Goal: Task Accomplishment & Management: Complete application form

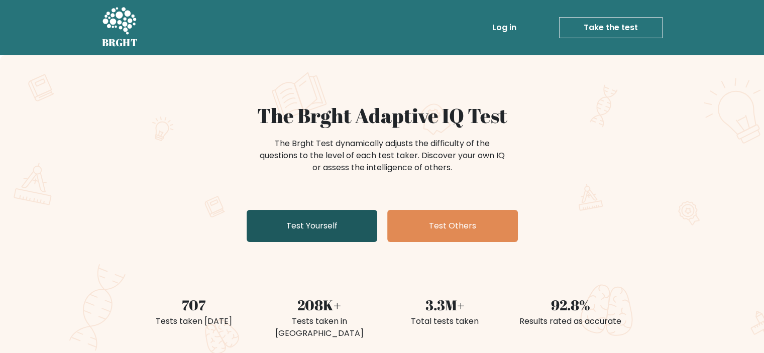
click at [352, 226] on link "Test Yourself" at bounding box center [312, 226] width 131 height 32
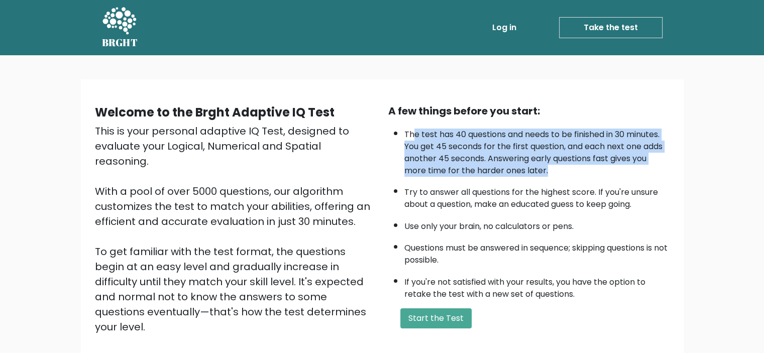
drag, startPoint x: 418, startPoint y: 142, endPoint x: 595, endPoint y: 172, distance: 179.3
click at [595, 172] on li "The test has 40 questions and needs to be finished in 30 minutes. You get 45 se…" at bounding box center [536, 150] width 265 height 53
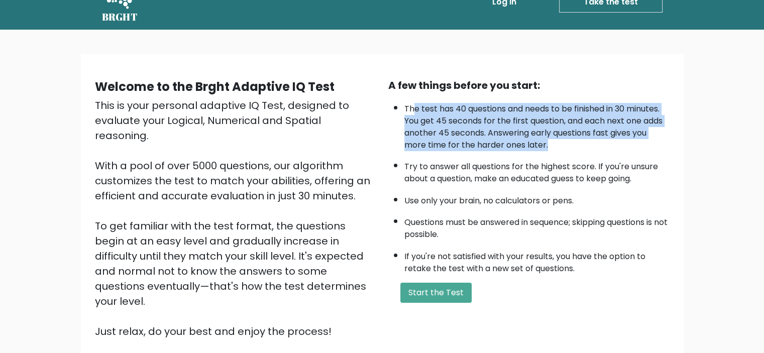
scroll to position [50, 0]
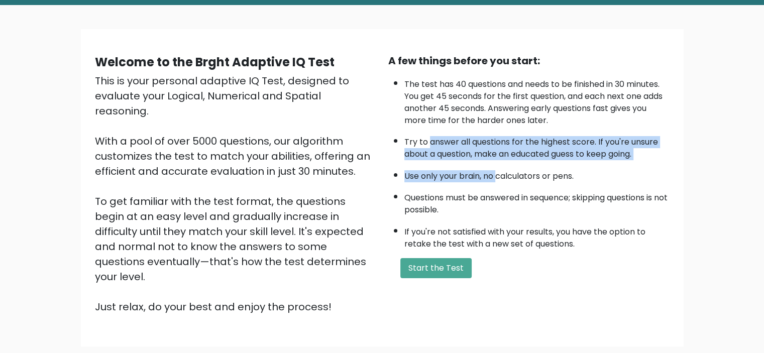
drag, startPoint x: 429, startPoint y: 144, endPoint x: 498, endPoint y: 164, distance: 71.3
click at [498, 164] on ul "The test has 40 questions and needs to be finished in 30 minutes. You get 45 se…" at bounding box center [528, 161] width 281 height 177
click at [424, 269] on button "Start the Test" at bounding box center [435, 268] width 71 height 20
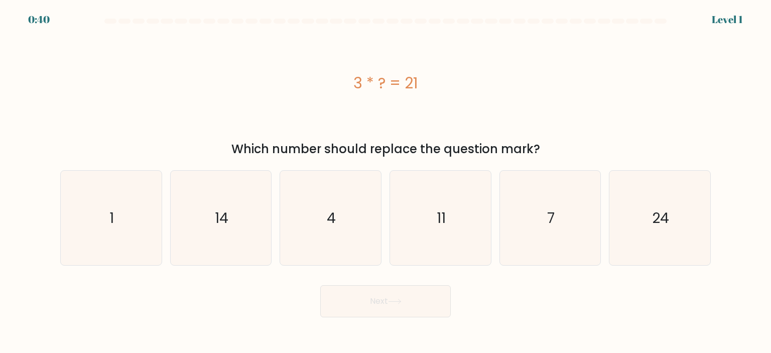
drag, startPoint x: 313, startPoint y: 151, endPoint x: 504, endPoint y: 149, distance: 190.8
click at [503, 149] on div "Which number should replace the question mark?" at bounding box center [385, 149] width 639 height 18
click at [549, 228] on icon "7" at bounding box center [550, 218] width 94 height 94
click at [386, 182] on input "e. 7" at bounding box center [386, 179] width 1 height 5
radio input "true"
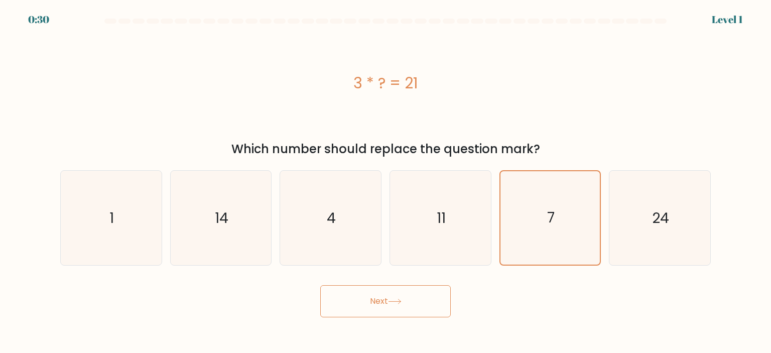
click at [403, 311] on button "Next" at bounding box center [385, 301] width 131 height 32
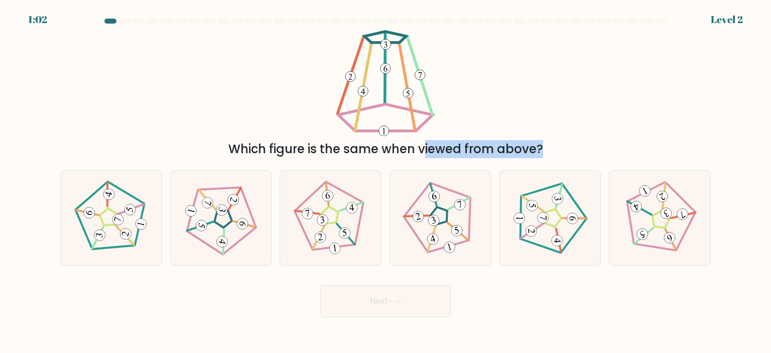
drag, startPoint x: 325, startPoint y: 150, endPoint x: 362, endPoint y: 161, distance: 37.7
click at [362, 161] on form at bounding box center [385, 168] width 771 height 299
click at [343, 150] on div "Which figure is the same when viewed from above?" at bounding box center [385, 149] width 639 height 18
click at [99, 203] on icon at bounding box center [111, 218] width 76 height 76
click at [386, 182] on input "a." at bounding box center [386, 179] width 1 height 5
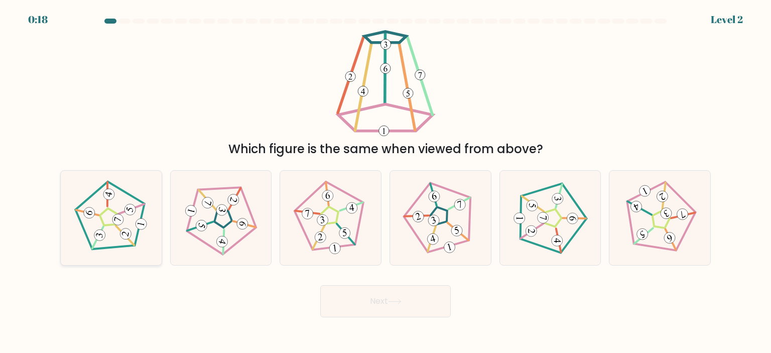
radio input "true"
click at [341, 308] on button "Next" at bounding box center [385, 301] width 131 height 32
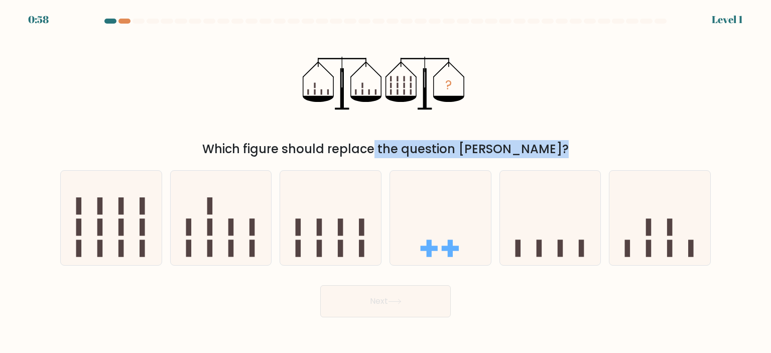
drag, startPoint x: 319, startPoint y: 150, endPoint x: 494, endPoint y: 148, distance: 174.8
click at [494, 148] on div "Which figure should replace the question mark?" at bounding box center [385, 149] width 639 height 18
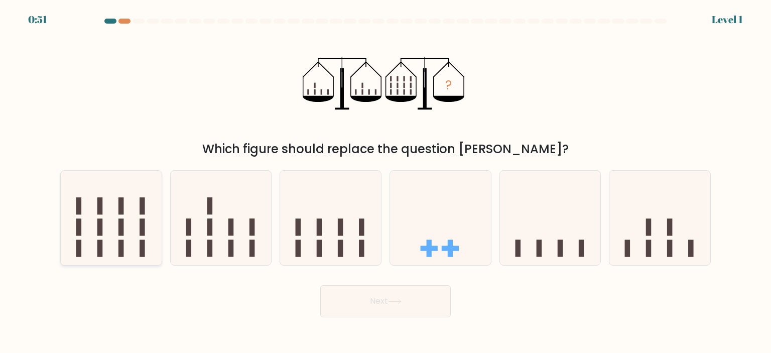
click at [107, 249] on icon at bounding box center [111, 217] width 101 height 83
click at [386, 182] on input "a." at bounding box center [386, 179] width 1 height 5
radio input "true"
click at [397, 309] on button "Next" at bounding box center [385, 301] width 131 height 32
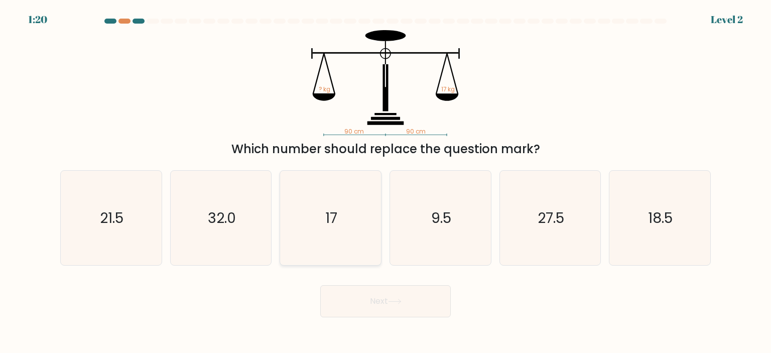
click at [319, 241] on icon "17" at bounding box center [330, 218] width 94 height 94
click at [386, 182] on input "c. 17" at bounding box center [386, 179] width 1 height 5
radio input "true"
click at [358, 317] on body "1:19 Level 2" at bounding box center [385, 176] width 771 height 353
click at [366, 303] on button "Next" at bounding box center [385, 301] width 131 height 32
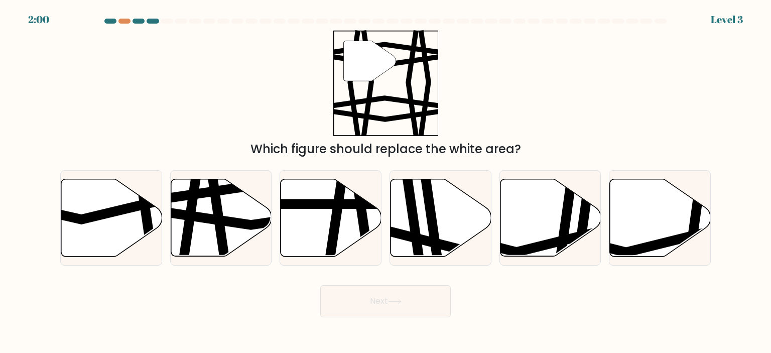
drag, startPoint x: 304, startPoint y: 147, endPoint x: 498, endPoint y: 148, distance: 194.4
click at [498, 148] on div "Which figure should replace the white area?" at bounding box center [385, 149] width 639 height 18
click at [205, 204] on icon at bounding box center [221, 217] width 101 height 77
click at [386, 182] on input "b." at bounding box center [386, 179] width 1 height 5
radio input "true"
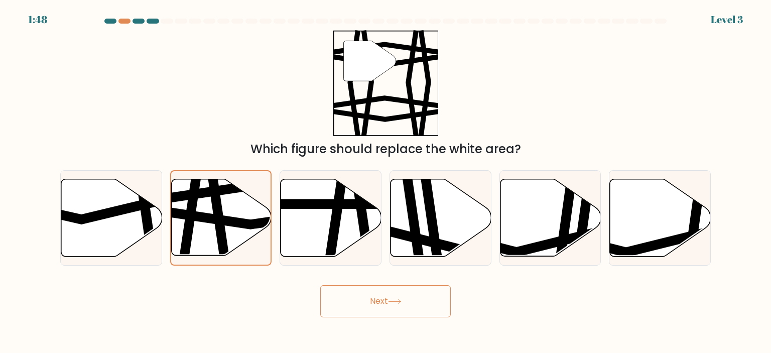
click at [379, 293] on button "Next" at bounding box center [385, 301] width 131 height 32
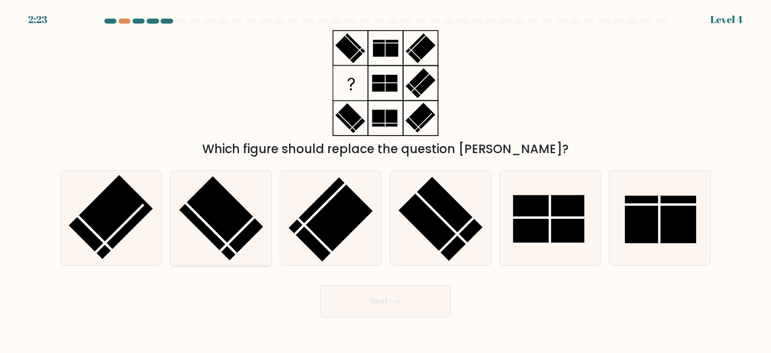
click at [235, 236] on line at bounding box center [237, 234] width 34 height 34
click at [386, 182] on input "b." at bounding box center [386, 179] width 1 height 5
radio input "true"
click at [450, 224] on rect at bounding box center [441, 219] width 84 height 84
click at [386, 182] on input "d." at bounding box center [386, 179] width 1 height 5
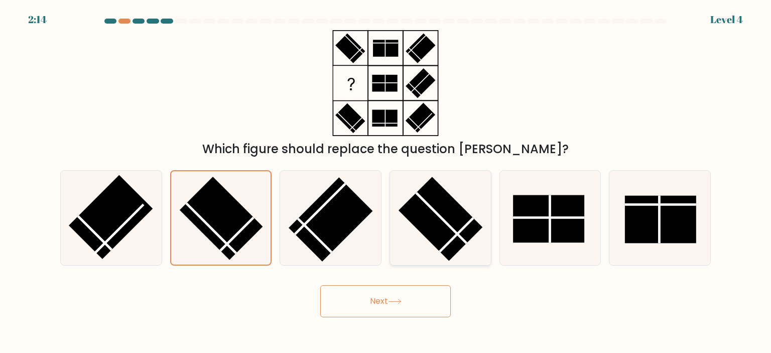
radio input "true"
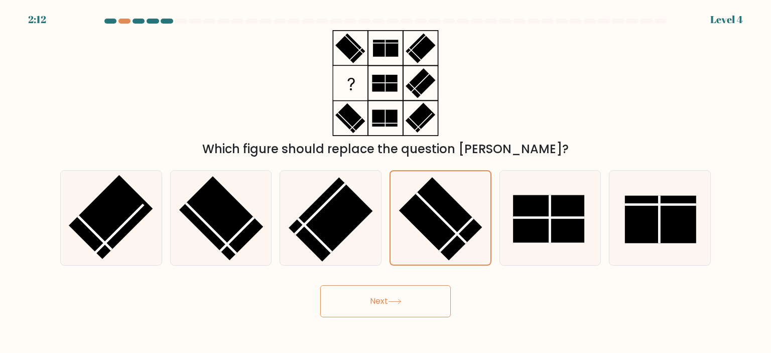
click at [406, 310] on button "Next" at bounding box center [385, 301] width 131 height 32
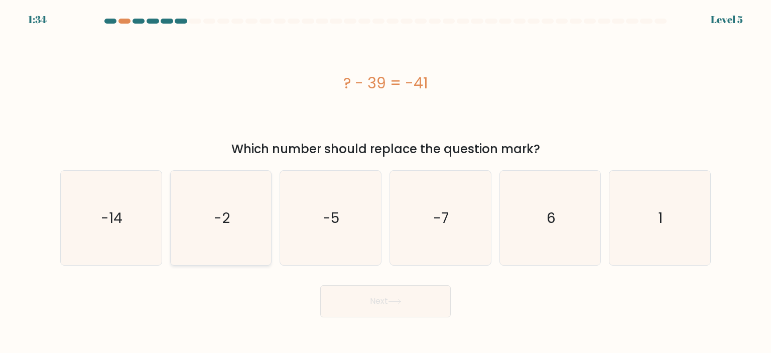
click at [221, 224] on text "-2" at bounding box center [222, 218] width 16 height 20
click at [386, 182] on input "b. -2" at bounding box center [386, 179] width 1 height 5
radio input "true"
click at [409, 287] on button "Next" at bounding box center [385, 301] width 131 height 32
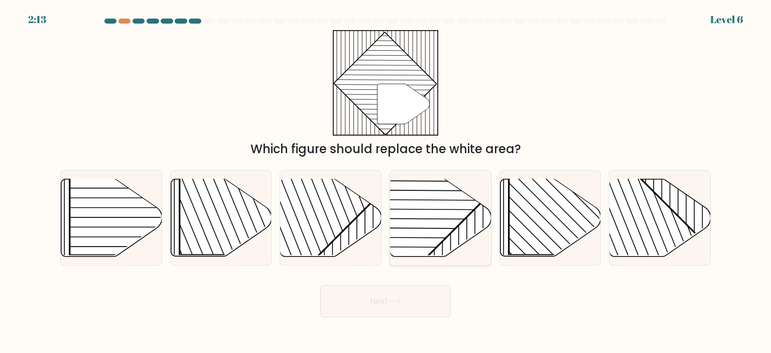
click at [436, 222] on rect at bounding box center [406, 178] width 198 height 198
click at [386, 182] on input "d." at bounding box center [386, 179] width 1 height 5
radio input "true"
click at [447, 228] on line at bounding box center [400, 228] width 234 height 2
click at [386, 182] on input "d." at bounding box center [386, 179] width 1 height 5
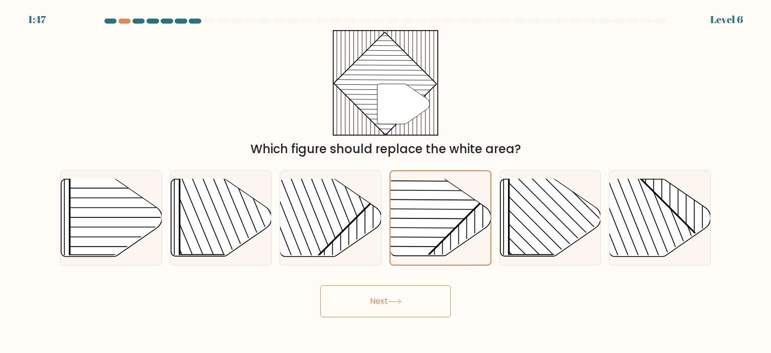
click at [402, 294] on button "Next" at bounding box center [385, 301] width 131 height 32
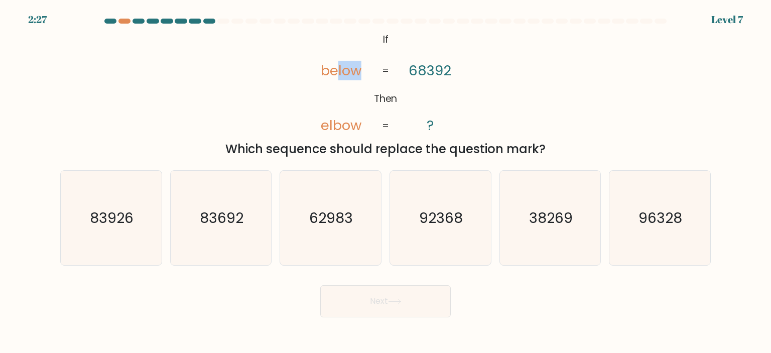
drag, startPoint x: 336, startPoint y: 69, endPoint x: 366, endPoint y: 78, distance: 30.8
click at [366, 78] on icon "@import url('https://fonts.googleapis.com/css?family=Abril+Fatface:400,100,100i…" at bounding box center [386, 83] width 172 height 106
click at [200, 235] on icon "83692" at bounding box center [221, 218] width 94 height 94
click at [386, 182] on input "b. 83692" at bounding box center [386, 179] width 1 height 5
radio input "true"
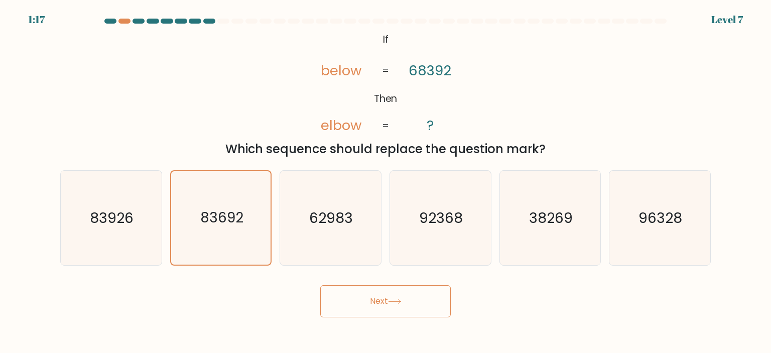
click at [379, 299] on button "Next" at bounding box center [385, 301] width 131 height 32
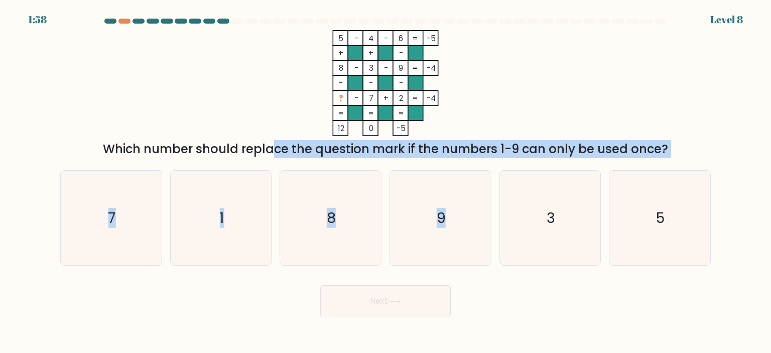
drag, startPoint x: 191, startPoint y: 155, endPoint x: 487, endPoint y: 160, distance: 296.3
click at [487, 160] on form at bounding box center [385, 168] width 771 height 299
click at [436, 150] on div "Which number should replace the question mark if the numbers 1-9 can only be us…" at bounding box center [385, 149] width 639 height 18
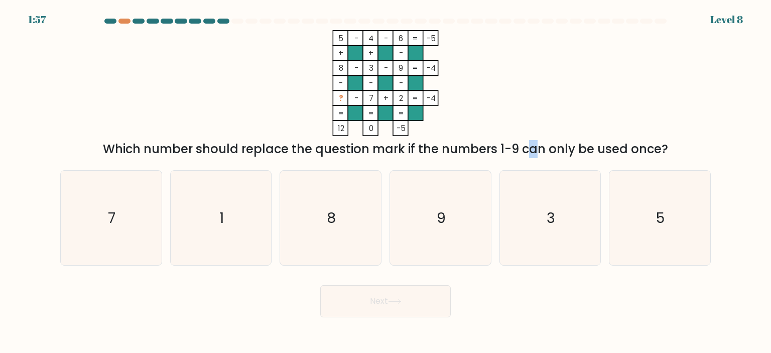
click at [436, 150] on div "Which number should replace the question mark if the numbers 1-9 can only be us…" at bounding box center [385, 149] width 639 height 18
click at [240, 202] on icon "1" at bounding box center [221, 218] width 94 height 94
click at [386, 182] on input "b. 1" at bounding box center [386, 179] width 1 height 5
radio input "true"
click at [385, 297] on button "Next" at bounding box center [385, 301] width 131 height 32
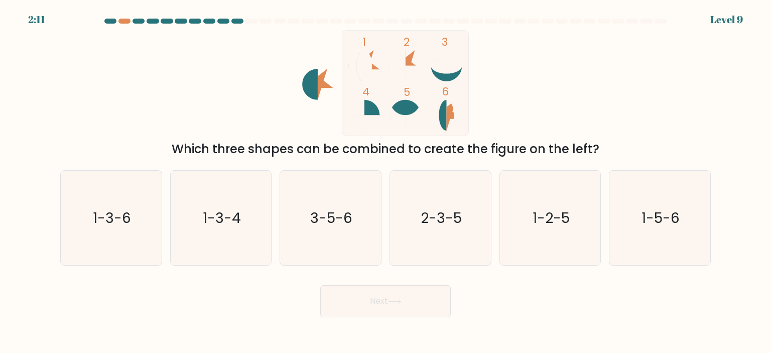
drag, startPoint x: 213, startPoint y: 149, endPoint x: 568, endPoint y: 153, distance: 355.6
click at [568, 153] on div "Which three shapes can be combined to create the figure on the left?" at bounding box center [385, 149] width 639 height 18
click at [562, 218] on text "1-2-5" at bounding box center [551, 218] width 37 height 20
click at [386, 182] on input "e. 1-2-5" at bounding box center [386, 179] width 1 height 5
radio input "true"
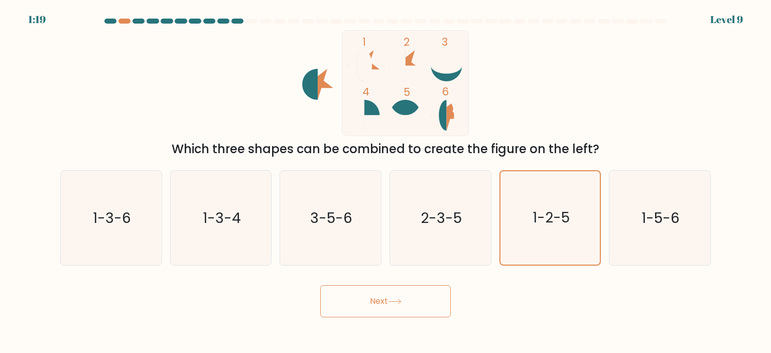
click at [379, 311] on button "Next" at bounding box center [385, 301] width 131 height 32
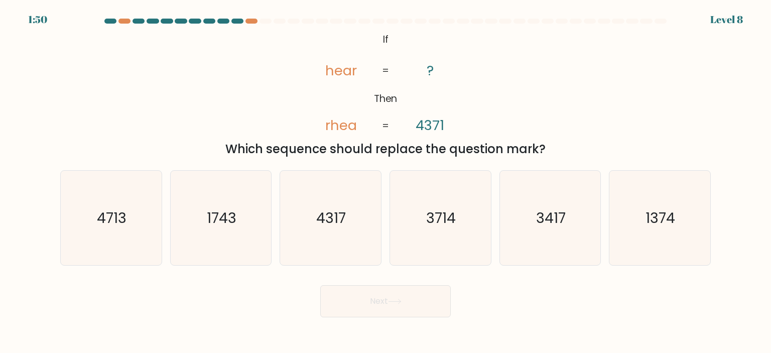
drag, startPoint x: 305, startPoint y: 146, endPoint x: 509, endPoint y: 149, distance: 203.9
click at [509, 149] on div "Which sequence should replace the question mark?" at bounding box center [385, 149] width 639 height 18
click at [425, 96] on icon "@import url('https://fonts.googleapis.com/css?family=Abril+Fatface:400,100,100i…" at bounding box center [386, 83] width 172 height 106
click at [333, 71] on tspan "hear" at bounding box center [341, 71] width 32 height 20
click at [458, 209] on icon "3714" at bounding box center [440, 218] width 94 height 94
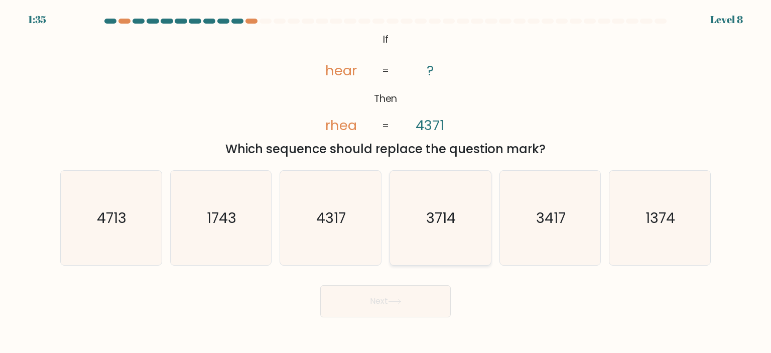
click at [386, 182] on input "d. 3714" at bounding box center [386, 179] width 1 height 5
radio input "true"
click at [194, 210] on icon "1743" at bounding box center [221, 218] width 94 height 94
click at [386, 182] on input "b. 1743" at bounding box center [386, 179] width 1 height 5
radio input "true"
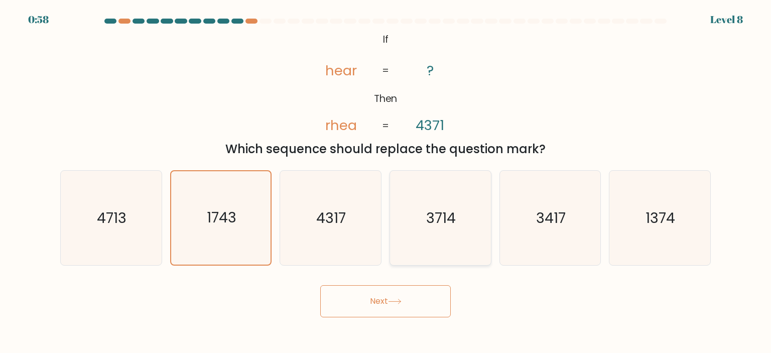
click at [416, 225] on icon "3714" at bounding box center [440, 218] width 94 height 94
click at [386, 182] on input "d. 3714" at bounding box center [386, 179] width 1 height 5
radio input "true"
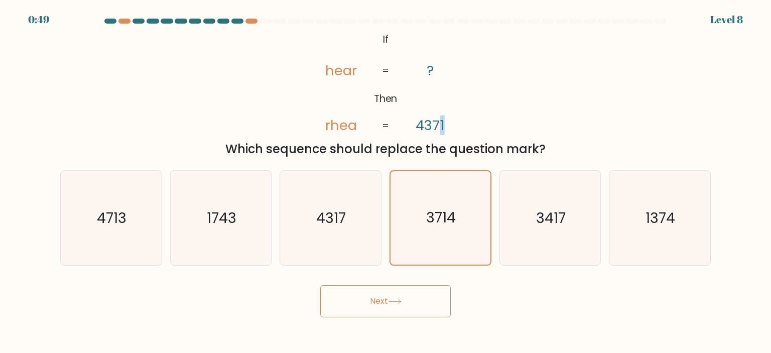
click at [440, 117] on tspan "4371" at bounding box center [430, 126] width 29 height 20
drag, startPoint x: 417, startPoint y: 288, endPoint x: 489, endPoint y: 274, distance: 73.6
click at [489, 274] on form "If ?" at bounding box center [385, 168] width 771 height 299
click at [466, 130] on icon "@import url('https://fonts.googleapis.com/css?family=Abril+Fatface:400,100,100i…" at bounding box center [386, 83] width 172 height 106
click at [370, 297] on button "Next" at bounding box center [385, 301] width 131 height 32
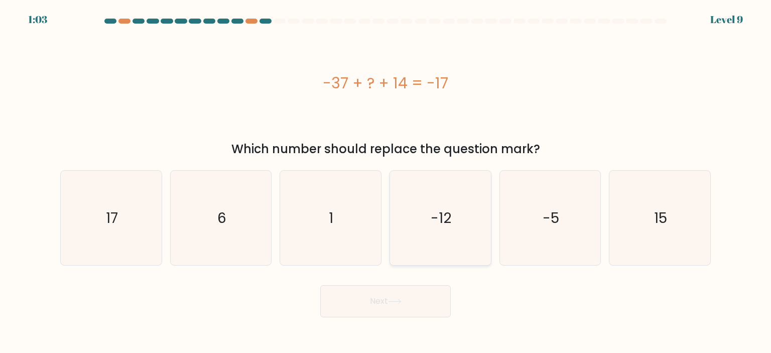
click at [430, 205] on icon "-12" at bounding box center [440, 218] width 94 height 94
click at [386, 182] on input "d. -12" at bounding box center [386, 179] width 1 height 5
radio input "true"
drag, startPoint x: 406, startPoint y: 296, endPoint x: 565, endPoint y: 315, distance: 160.3
click at [565, 315] on div "Next" at bounding box center [385, 298] width 663 height 40
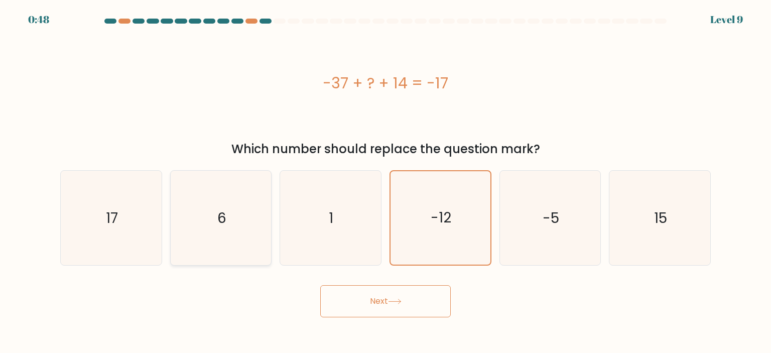
click at [257, 224] on icon "6" at bounding box center [221, 218] width 94 height 94
click at [386, 182] on input "b. 6" at bounding box center [386, 179] width 1 height 5
radio input "true"
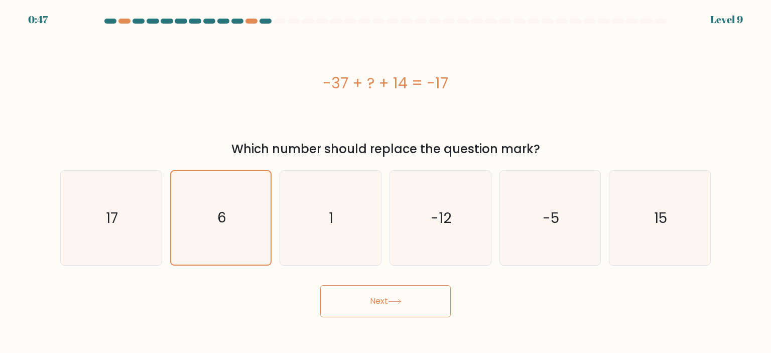
click at [354, 301] on button "Next" at bounding box center [385, 301] width 131 height 32
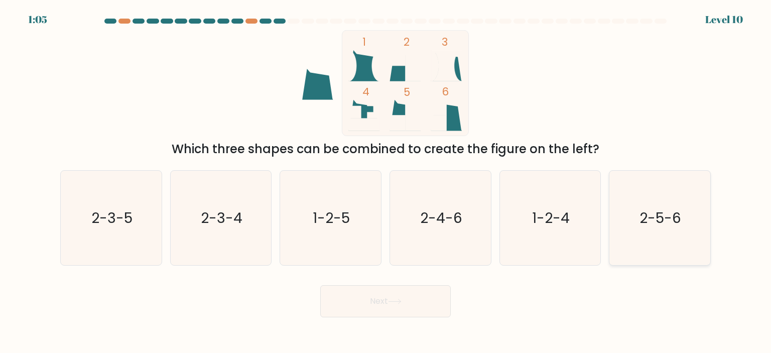
click at [683, 211] on icon "2-5-6" at bounding box center [660, 218] width 94 height 94
click at [386, 182] on input "f. 2-5-6" at bounding box center [386, 179] width 1 height 5
radio input "true"
click at [376, 316] on button "Next" at bounding box center [385, 301] width 131 height 32
click at [393, 308] on button "Next" at bounding box center [385, 301] width 131 height 32
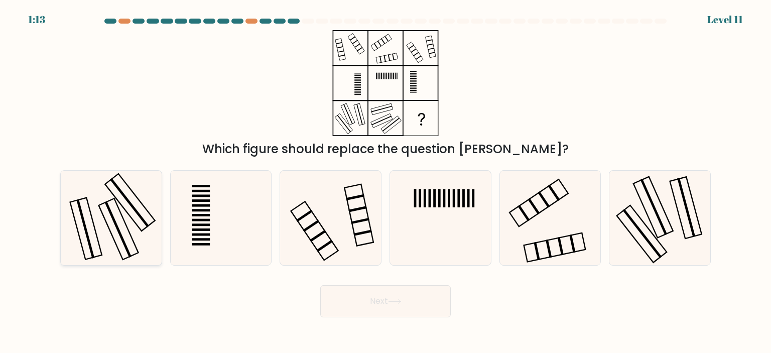
click at [127, 226] on rect at bounding box center [119, 228] width 40 height 61
click at [386, 182] on input "a." at bounding box center [386, 179] width 1 height 5
radio input "true"
click at [346, 296] on button "Next" at bounding box center [385, 301] width 131 height 32
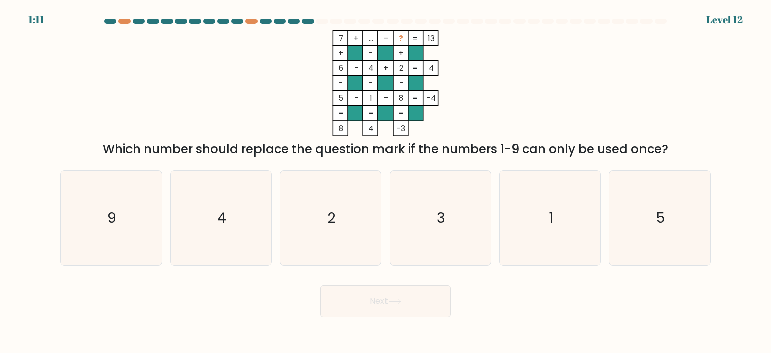
click at [370, 42] on tspan "..." at bounding box center [371, 38] width 5 height 11
click at [447, 223] on icon "3" at bounding box center [440, 218] width 94 height 94
click at [386, 182] on input "d. 3" at bounding box center [386, 179] width 1 height 5
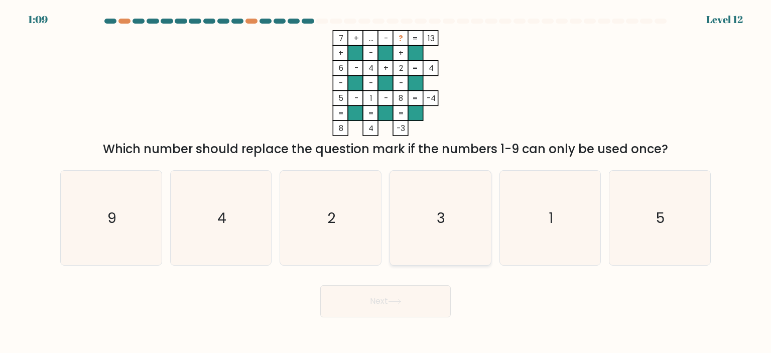
radio input "true"
drag, startPoint x: 373, startPoint y: 39, endPoint x: 367, endPoint y: 35, distance: 6.8
click at [367, 35] on icon "7 + ... - ? 13 + - + 6 - 4 + 2 4 - - - 5 - 1 - 8 = -4 = = = = 8 4 -3 =" at bounding box center [385, 83] width 301 height 106
click at [364, 41] on rect at bounding box center [370, 38] width 15 height 15
drag, startPoint x: 372, startPoint y: 36, endPoint x: 368, endPoint y: 33, distance: 5.3
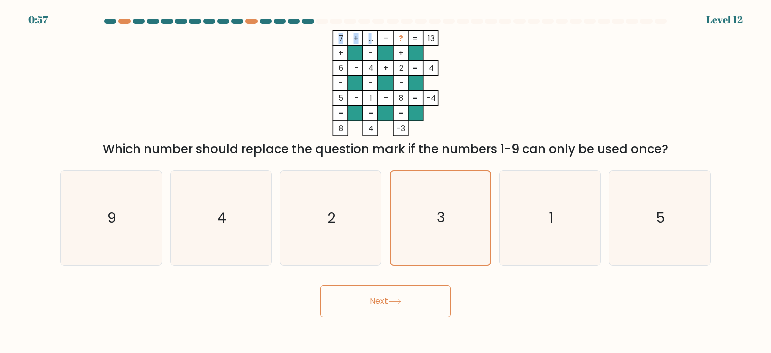
click at [368, 33] on icon "7 + ... - ? 13 + - + 6 - 4 + 2 4 - - - 5 - 1 - 8 = -4 = = = = 8 4 -3 =" at bounding box center [385, 83] width 301 height 106
click at [369, 40] on tspan "..." at bounding box center [371, 38] width 5 height 11
click at [101, 227] on icon "9" at bounding box center [111, 218] width 94 height 94
click at [386, 182] on input "a. 9" at bounding box center [386, 179] width 1 height 5
radio input "true"
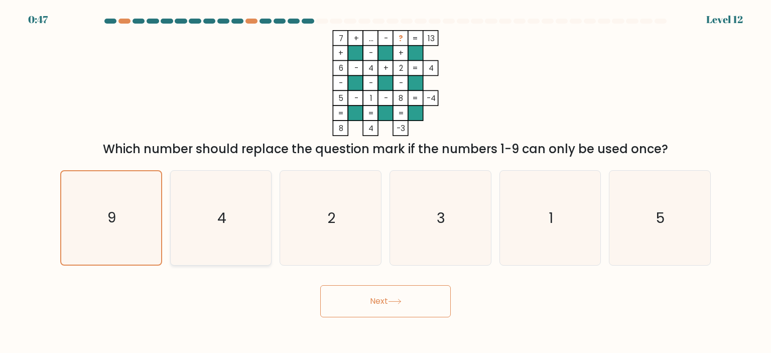
click at [183, 221] on icon "4" at bounding box center [221, 218] width 94 height 94
click at [386, 182] on input "b. 4" at bounding box center [386, 179] width 1 height 5
radio input "true"
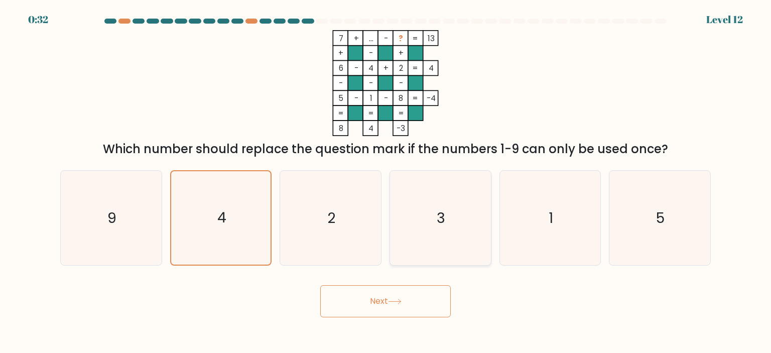
click at [405, 241] on icon "3" at bounding box center [440, 218] width 94 height 94
click at [386, 182] on input "d. 3" at bounding box center [386, 179] width 1 height 5
radio input "true"
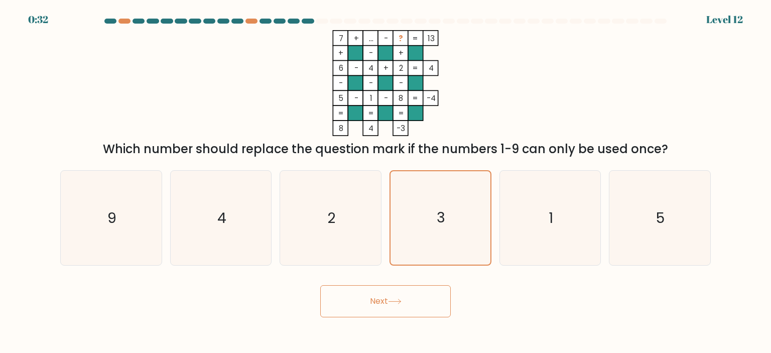
click at [390, 286] on button "Next" at bounding box center [385, 301] width 131 height 32
click at [390, 289] on button "Next" at bounding box center [385, 301] width 131 height 32
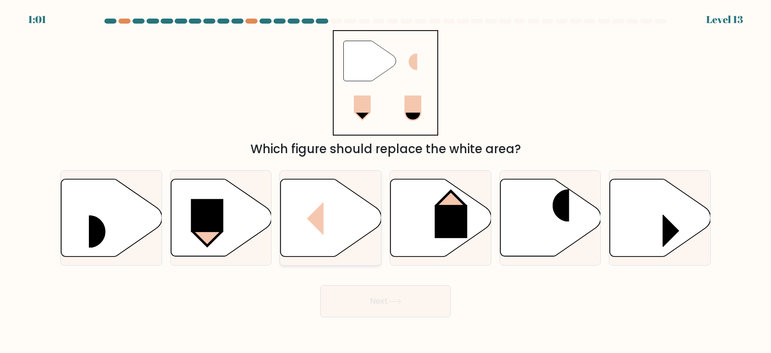
click at [341, 214] on icon at bounding box center [331, 217] width 101 height 77
click at [386, 182] on input "c." at bounding box center [386, 179] width 1 height 5
radio input "true"
click at [374, 304] on button "Next" at bounding box center [385, 301] width 131 height 32
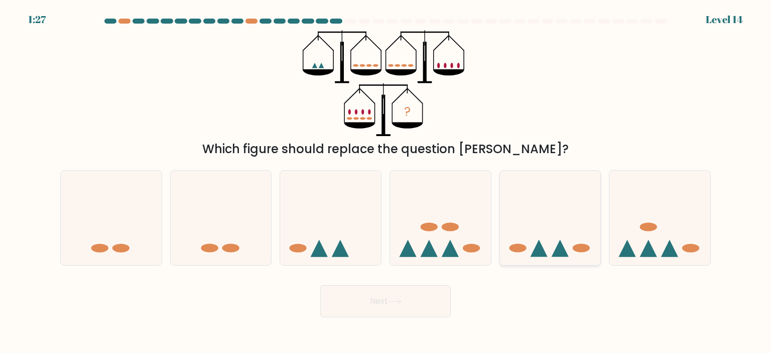
click at [587, 242] on icon at bounding box center [550, 217] width 101 height 83
click at [386, 182] on input "e." at bounding box center [386, 179] width 1 height 5
radio input "true"
click at [338, 301] on button "Next" at bounding box center [385, 301] width 131 height 32
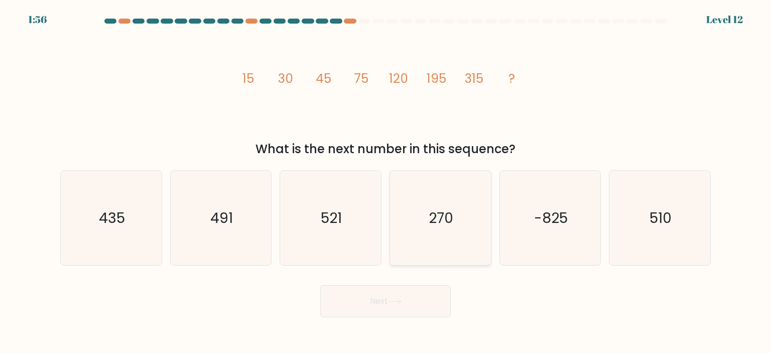
click at [422, 218] on icon "270" at bounding box center [440, 218] width 94 height 94
click at [386, 182] on input "d. 270" at bounding box center [386, 179] width 1 height 5
radio input "true"
click at [88, 205] on icon "435" at bounding box center [111, 218] width 94 height 94
click at [386, 182] on input "a. 435" at bounding box center [386, 179] width 1 height 5
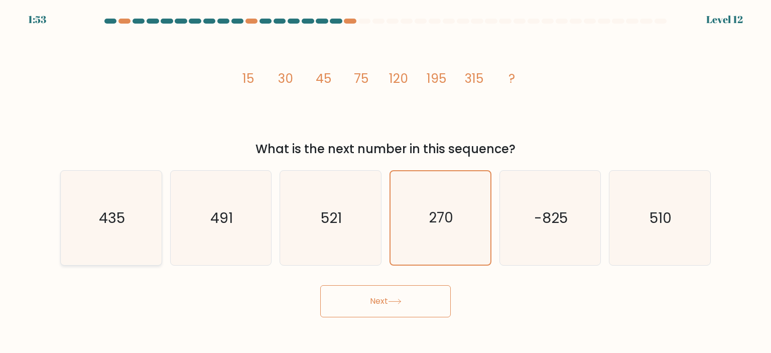
radio input "true"
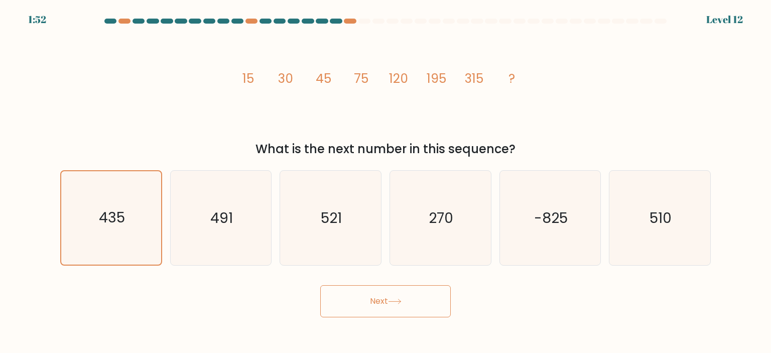
click at [399, 299] on icon at bounding box center [395, 302] width 14 height 6
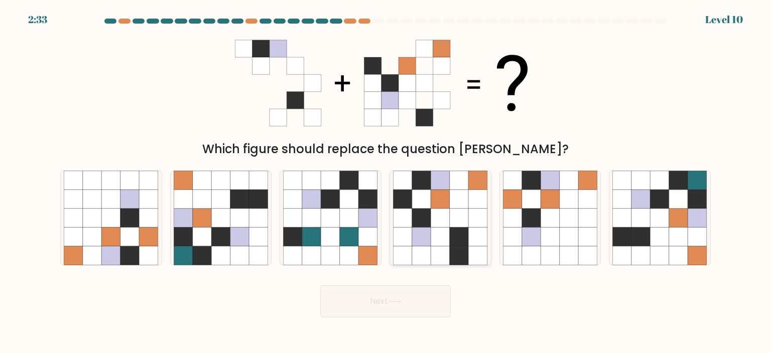
click at [449, 225] on icon at bounding box center [440, 217] width 19 height 19
click at [386, 182] on input "d." at bounding box center [386, 179] width 1 height 5
radio input "true"
click at [380, 310] on button "Next" at bounding box center [385, 301] width 131 height 32
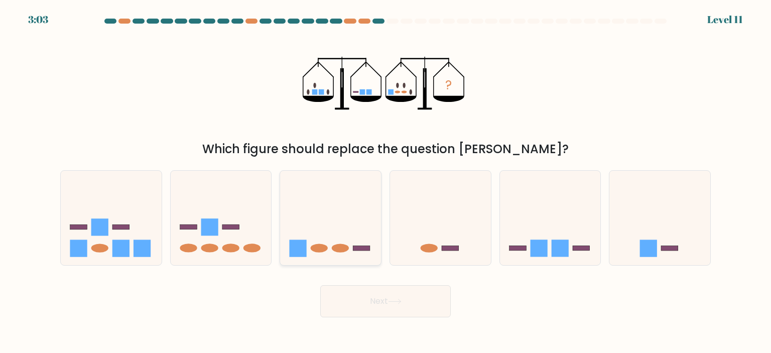
click at [354, 208] on icon at bounding box center [330, 217] width 101 height 83
click at [386, 182] on input "c." at bounding box center [386, 179] width 1 height 5
radio input "true"
click at [366, 292] on button "Next" at bounding box center [385, 301] width 131 height 32
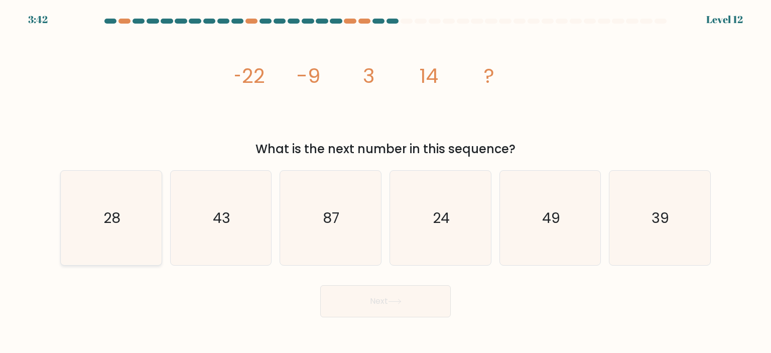
click at [105, 208] on text "28" at bounding box center [111, 218] width 17 height 20
click at [386, 182] on input "a. 28" at bounding box center [386, 179] width 1 height 5
radio input "true"
click at [387, 305] on button "Next" at bounding box center [385, 301] width 131 height 32
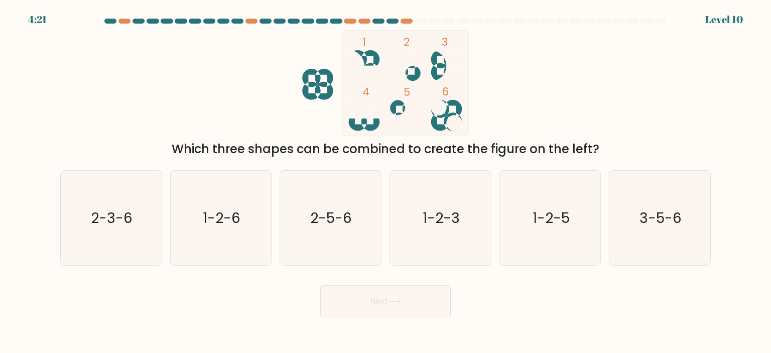
click at [422, 308] on button "Next" at bounding box center [385, 301] width 131 height 32
click at [373, 261] on icon "2-5-6" at bounding box center [330, 218] width 94 height 94
click at [386, 182] on input "c. 2-5-6" at bounding box center [386, 179] width 1 height 5
radio input "true"
click at [376, 285] on div "Next" at bounding box center [385, 298] width 663 height 40
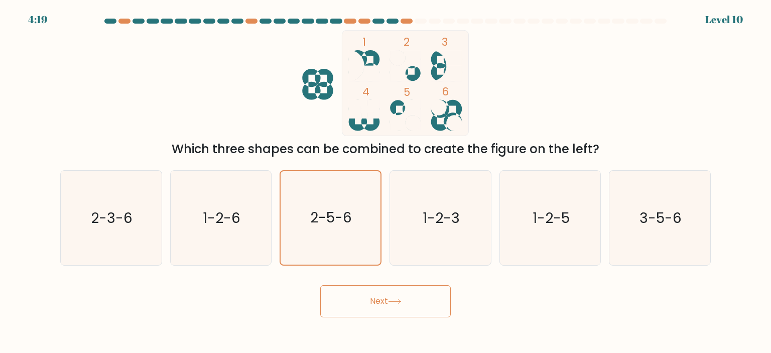
click at [376, 292] on button "Next" at bounding box center [385, 301] width 131 height 32
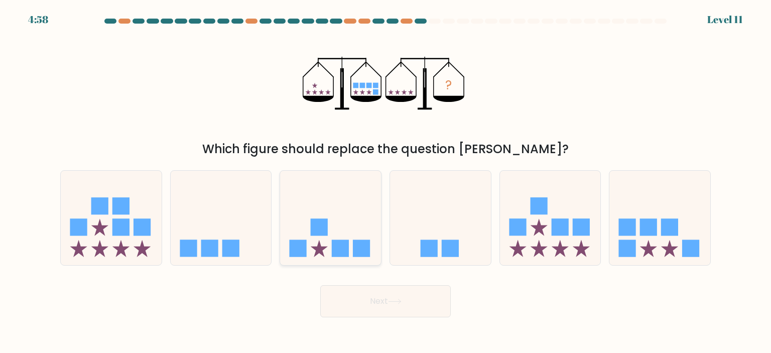
click at [321, 236] on rect at bounding box center [319, 226] width 17 height 17
click at [386, 182] on input "c." at bounding box center [386, 179] width 1 height 5
radio input "true"
click at [374, 298] on button "Next" at bounding box center [385, 301] width 131 height 32
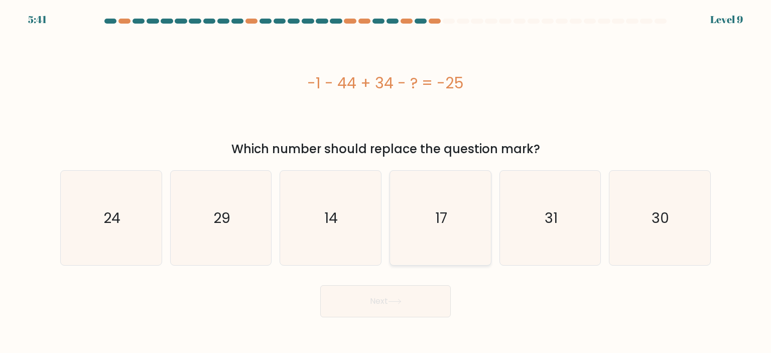
click at [436, 225] on text "17" at bounding box center [441, 218] width 12 height 20
click at [386, 182] on input "d. 17" at bounding box center [386, 179] width 1 height 5
radio input "true"
click at [420, 303] on button "Next" at bounding box center [385, 301] width 131 height 32
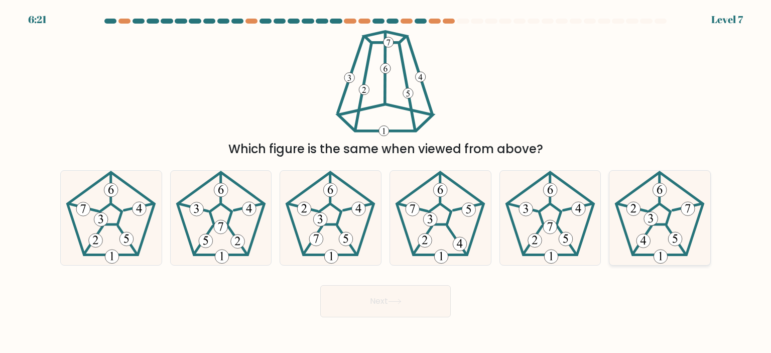
click at [627, 237] on 267 at bounding box center [660, 213] width 87 height 83
click at [386, 182] on input "f." at bounding box center [386, 179] width 1 height 5
radio input "true"
click at [332, 216] on icon at bounding box center [330, 218] width 94 height 94
click at [386, 182] on input "c." at bounding box center [386, 179] width 1 height 5
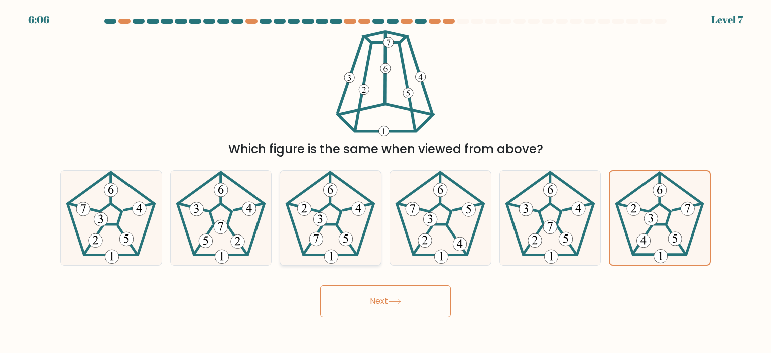
radio input "true"
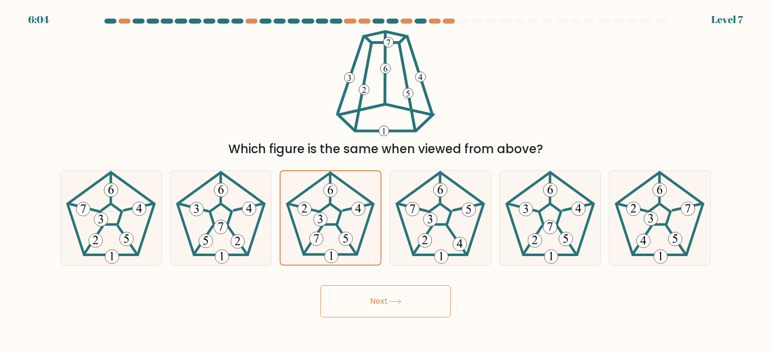
click at [381, 297] on button "Next" at bounding box center [385, 301] width 131 height 32
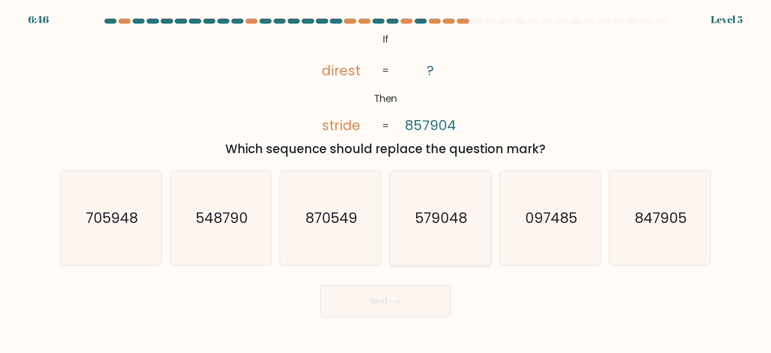
click at [485, 238] on icon "579048" at bounding box center [440, 218] width 94 height 94
click at [386, 182] on input "d. 579048" at bounding box center [386, 179] width 1 height 5
radio input "true"
click at [437, 291] on button "Next" at bounding box center [385, 301] width 131 height 32
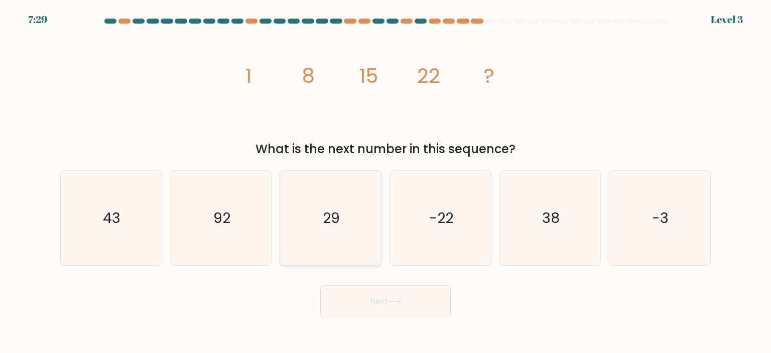
click at [339, 208] on text "29" at bounding box center [331, 218] width 17 height 20
click at [386, 182] on input "c. 29" at bounding box center [386, 179] width 1 height 5
radio input "true"
click at [350, 286] on button "Next" at bounding box center [385, 301] width 131 height 32
click at [350, 290] on button "Next" at bounding box center [385, 301] width 131 height 32
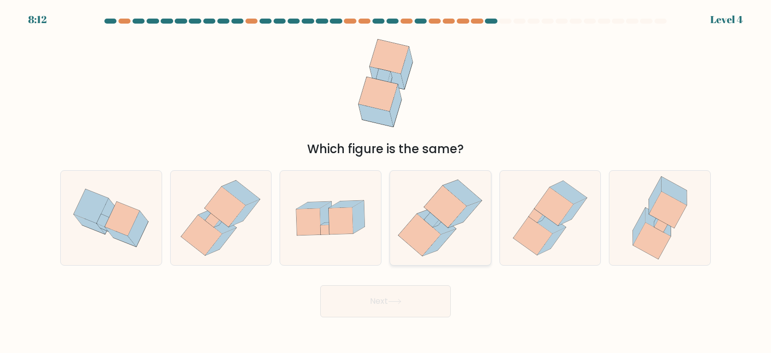
click at [441, 224] on icon at bounding box center [437, 221] width 39 height 26
click at [386, 182] on input "d." at bounding box center [386, 179] width 1 height 5
radio input "true"
click at [392, 291] on button "Next" at bounding box center [385, 301] width 131 height 32
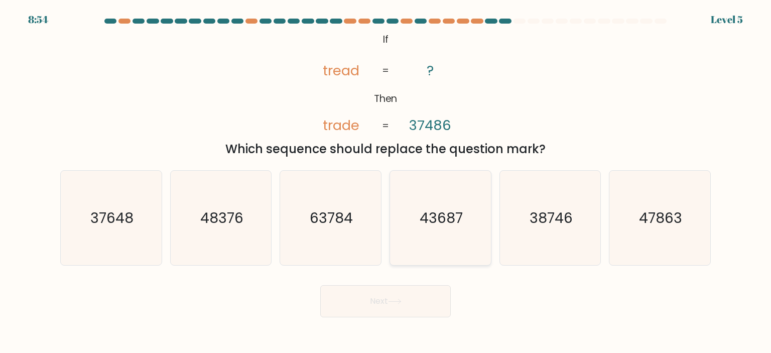
click at [448, 234] on icon "43687" at bounding box center [440, 218] width 94 height 94
click at [386, 182] on input "d. 43687" at bounding box center [386, 179] width 1 height 5
radio input "true"
click at [387, 310] on button "Next" at bounding box center [385, 301] width 131 height 32
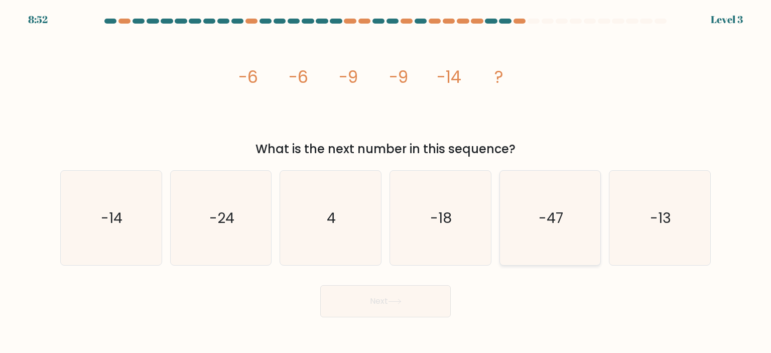
click at [538, 225] on icon "-47" at bounding box center [550, 218] width 94 height 94
click at [386, 182] on input "e. -47" at bounding box center [386, 179] width 1 height 5
radio input "true"
click at [407, 294] on button "Next" at bounding box center [385, 301] width 131 height 32
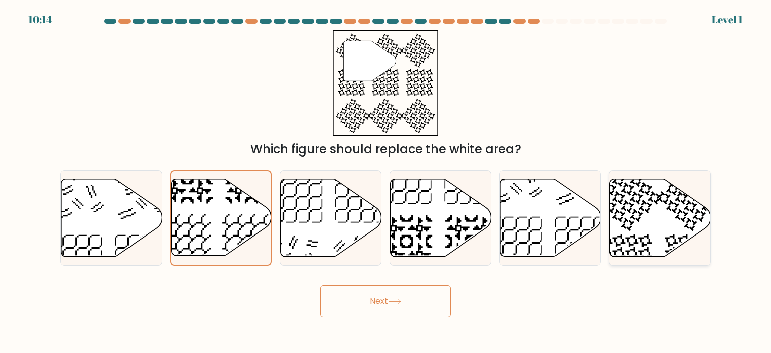
click at [667, 217] on icon at bounding box center [660, 217] width 101 height 77
click at [386, 182] on input "f." at bounding box center [386, 179] width 1 height 5
radio input "true"
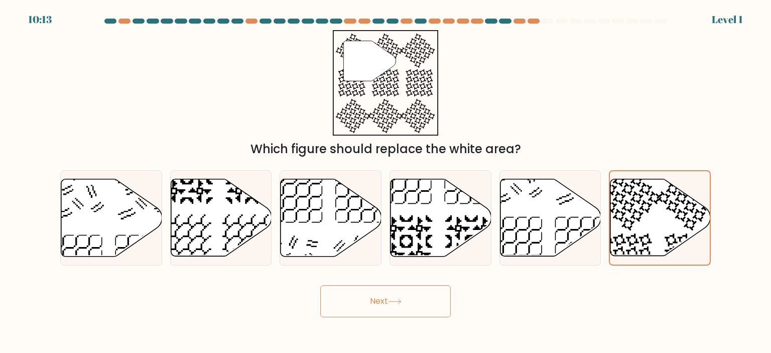
click at [376, 299] on button "Next" at bounding box center [385, 301] width 131 height 32
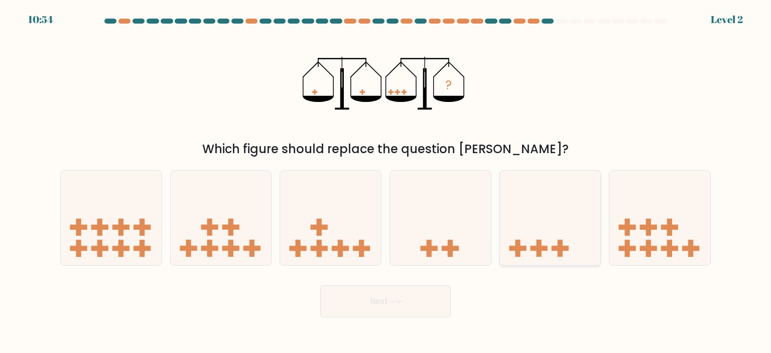
click at [579, 248] on icon at bounding box center [550, 217] width 101 height 83
click at [386, 182] on input "e." at bounding box center [386, 179] width 1 height 5
radio input "true"
click at [438, 283] on div "Next" at bounding box center [385, 298] width 663 height 40
click at [398, 292] on button "Next" at bounding box center [385, 301] width 131 height 32
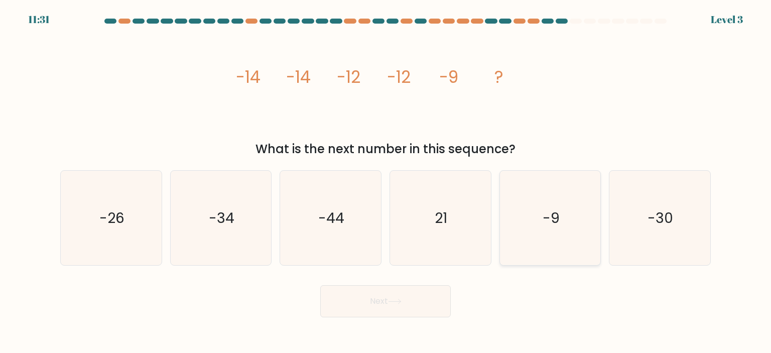
click at [541, 222] on icon "-9" at bounding box center [550, 218] width 94 height 94
click at [386, 182] on input "e. -9" at bounding box center [386, 179] width 1 height 5
radio input "true"
click at [373, 303] on button "Next" at bounding box center [385, 301] width 131 height 32
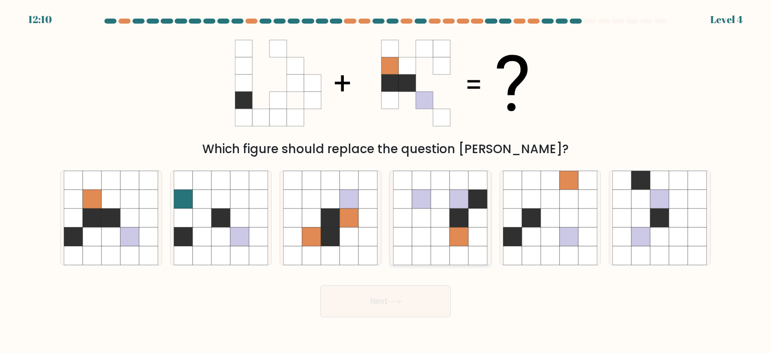
click at [454, 210] on icon at bounding box center [459, 217] width 19 height 19
click at [386, 182] on input "d." at bounding box center [386, 179] width 1 height 5
radio input "true"
click at [373, 289] on button "Next" at bounding box center [385, 301] width 131 height 32
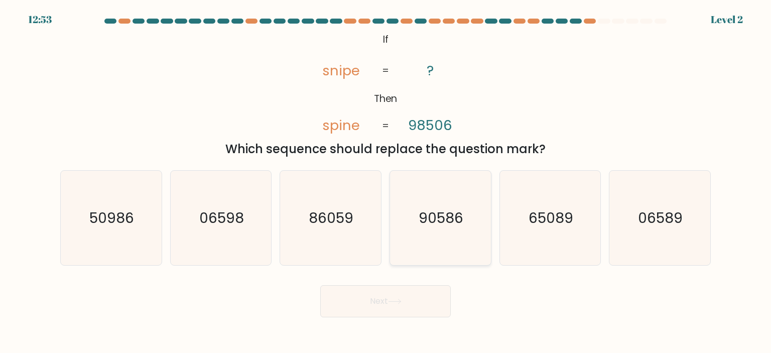
click at [446, 205] on icon "90586" at bounding box center [440, 218] width 94 height 94
click at [386, 182] on input "d. 90586" at bounding box center [386, 179] width 1 height 5
radio input "true"
click at [139, 216] on icon "50986" at bounding box center [111, 218] width 94 height 94
click at [386, 182] on input "a. 50986" at bounding box center [386, 179] width 1 height 5
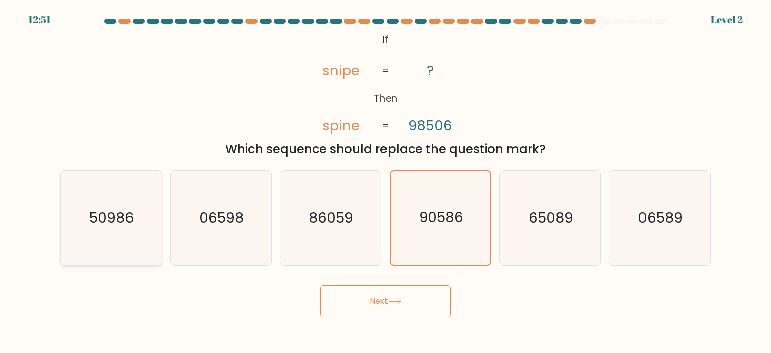
radio input "true"
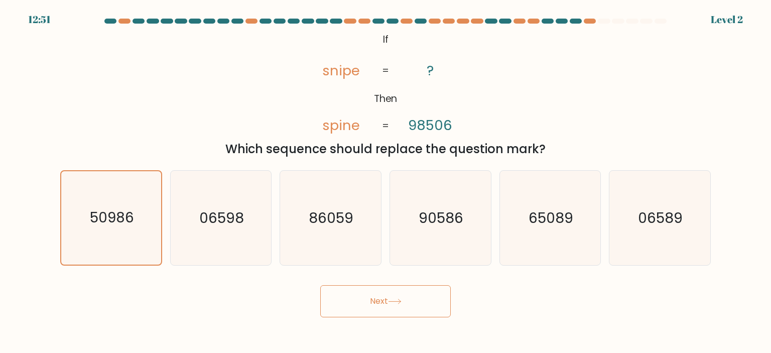
click at [333, 291] on button "Next" at bounding box center [385, 301] width 131 height 32
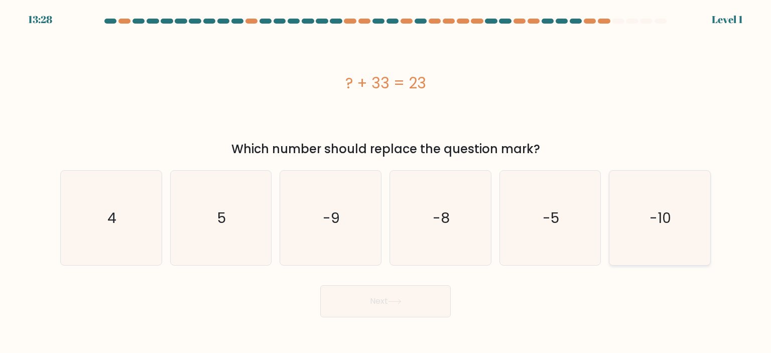
click at [612, 255] on div "-10" at bounding box center [660, 217] width 102 height 95
click at [386, 182] on input "f. -10" at bounding box center [386, 179] width 1 height 5
radio input "true"
click at [389, 306] on button "Next" at bounding box center [385, 301] width 131 height 32
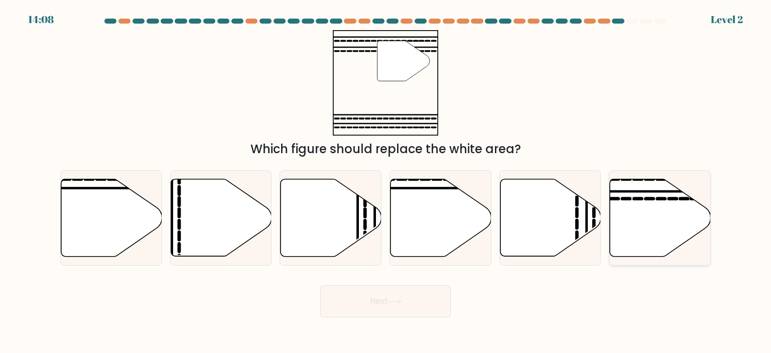
click at [663, 202] on icon at bounding box center [660, 217] width 101 height 77
click at [386, 182] on input "f." at bounding box center [386, 179] width 1 height 5
radio input "true"
click at [357, 299] on button "Next" at bounding box center [385, 301] width 131 height 32
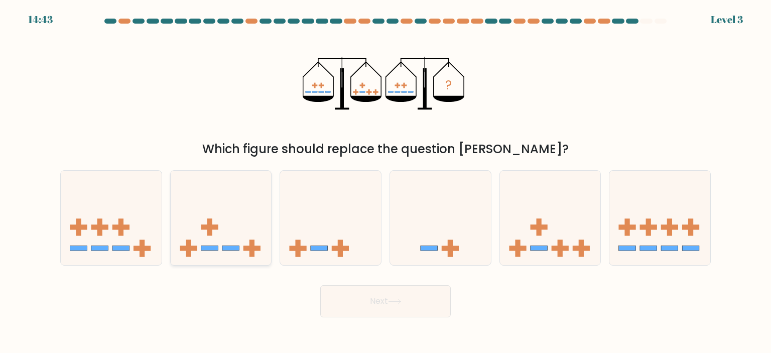
click at [203, 239] on icon at bounding box center [221, 217] width 101 height 83
click at [386, 182] on input "b." at bounding box center [386, 179] width 1 height 5
radio input "true"
click at [579, 248] on rect at bounding box center [581, 248] width 17 height 5
click at [386, 182] on input "e." at bounding box center [386, 179] width 1 height 5
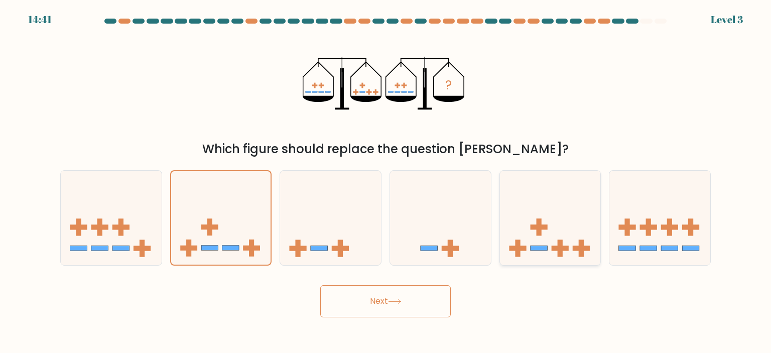
radio input "true"
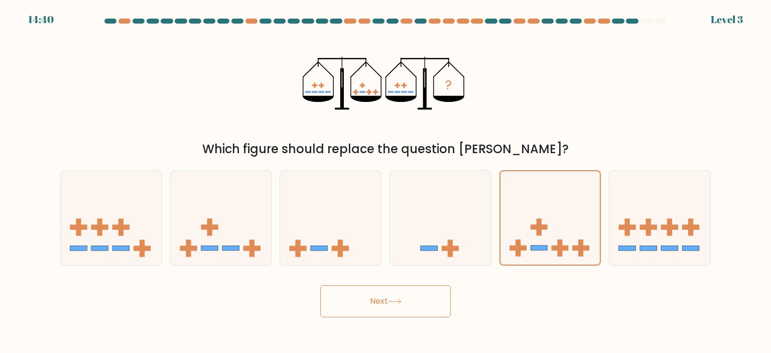
click at [373, 302] on button "Next" at bounding box center [385, 301] width 131 height 32
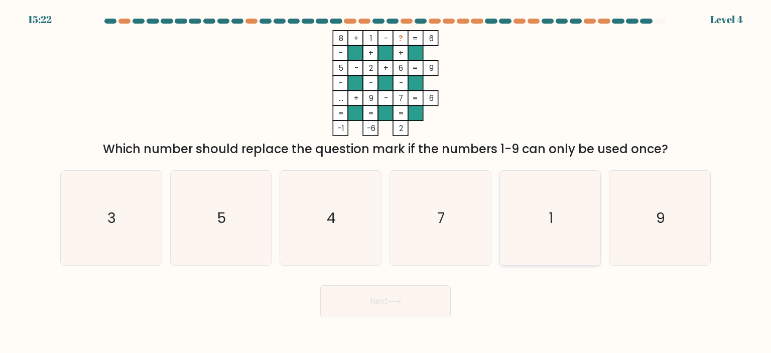
click at [536, 240] on icon "1" at bounding box center [550, 218] width 94 height 94
click at [386, 182] on input "e. 1" at bounding box center [386, 179] width 1 height 5
radio input "true"
click at [360, 312] on button "Next" at bounding box center [385, 301] width 131 height 32
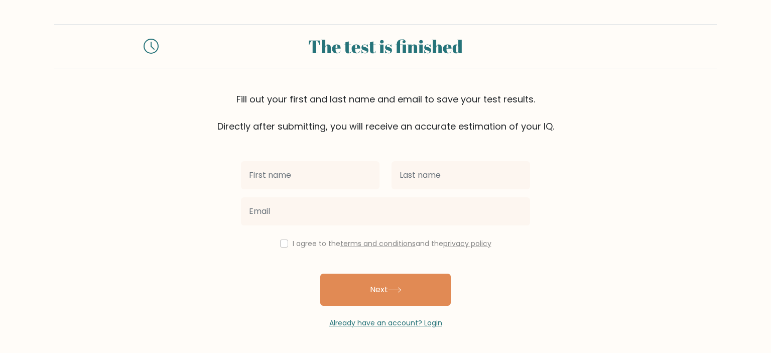
click at [316, 176] on input "text" at bounding box center [310, 175] width 139 height 28
type input "matt"
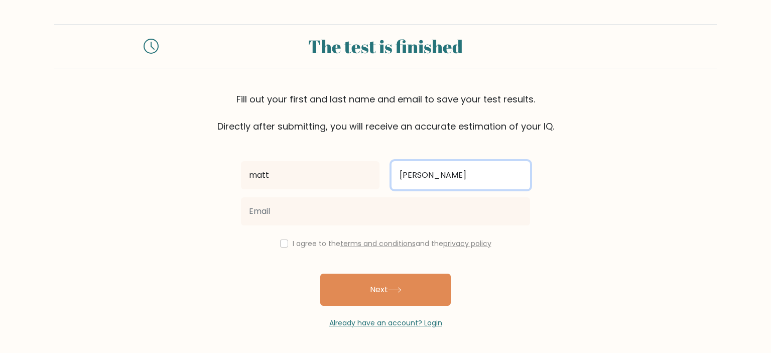
type input "gerald"
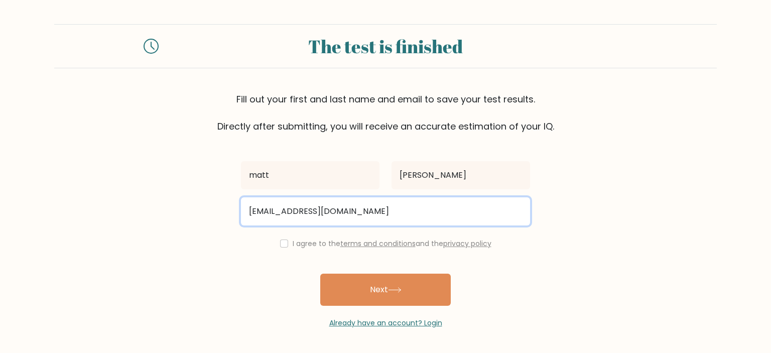
click at [320, 212] on input "matmatsalvo22@mail.com" at bounding box center [385, 211] width 289 height 28
type input "matmatsalvo22@gmail.com"
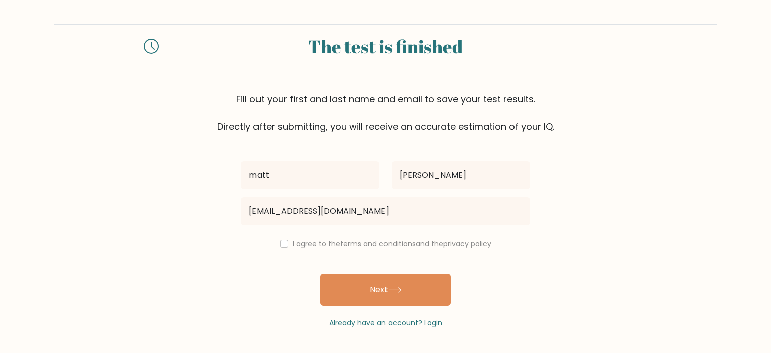
click at [286, 242] on div "I agree to the terms and conditions and the privacy policy" at bounding box center [385, 244] width 301 height 12
click at [282, 239] on div "I agree to the terms and conditions and the privacy policy" at bounding box center [385, 244] width 301 height 12
click at [280, 243] on input "checkbox" at bounding box center [284, 244] width 8 height 8
checkbox input "true"
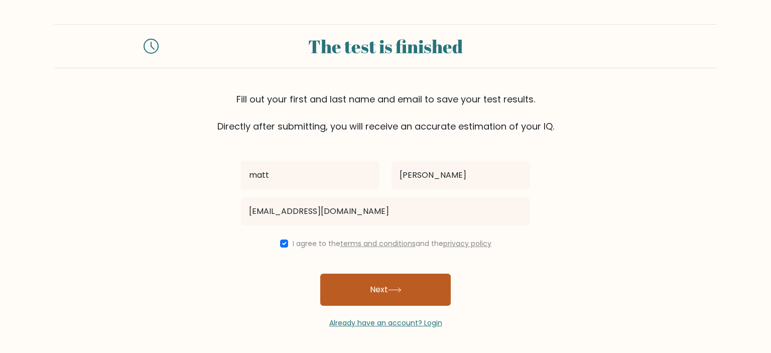
click at [349, 293] on button "Next" at bounding box center [385, 290] width 131 height 32
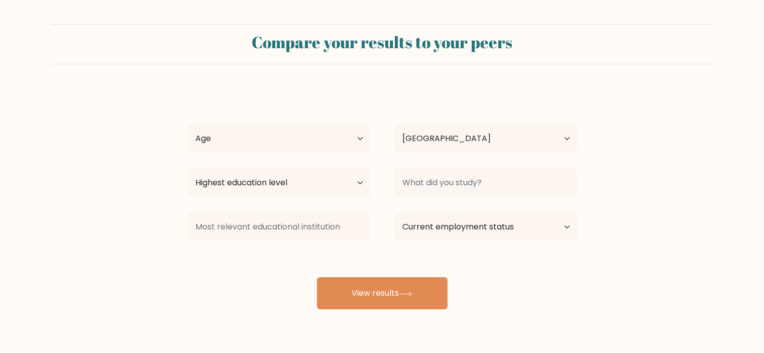
select select "PH"
click at [289, 177] on select "Highest education level No schooling Primary Lower Secondary Upper Secondary Oc…" at bounding box center [278, 183] width 183 height 28
select select "bachelors_degree"
click at [187, 169] on select "Highest education level No schooling Primary Lower Secondary Upper Secondary Oc…" at bounding box center [278, 183] width 183 height 28
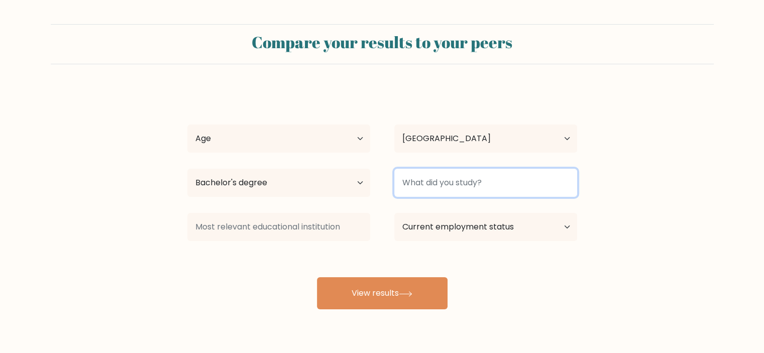
click at [444, 182] on input at bounding box center [485, 183] width 183 height 28
type input "E"
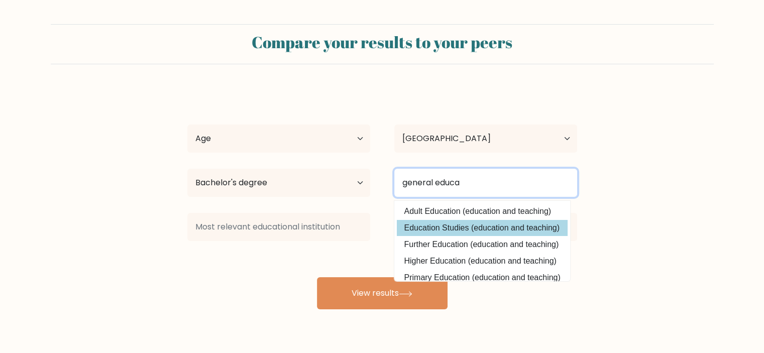
type input "general educa"
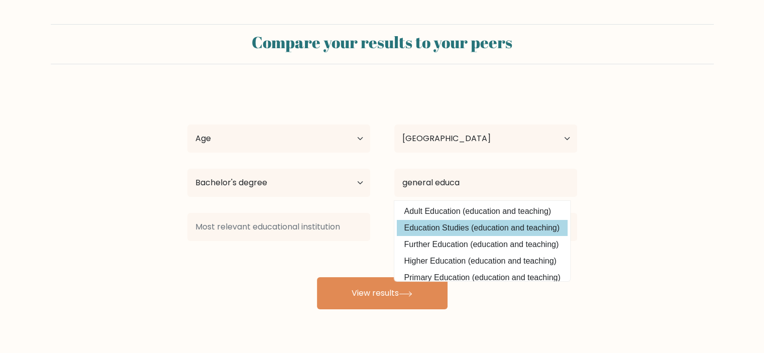
click at [456, 231] on div "matt gerald Age Under 18 years old 18-24 years old 25-34 years old 35-44 years …" at bounding box center [382, 198] width 402 height 221
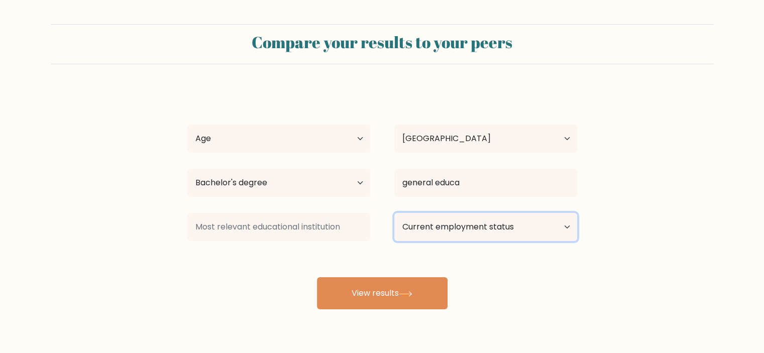
click at [432, 228] on select "Current employment status Employed Student Retired Other / prefer not to answer" at bounding box center [485, 227] width 183 height 28
select select "other"
click at [394, 213] on select "Current employment status Employed Student Retired Other / prefer not to answer" at bounding box center [485, 227] width 183 height 28
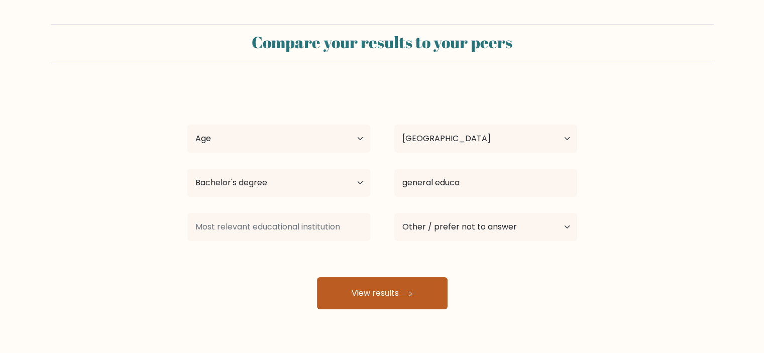
click at [419, 293] on button "View results" at bounding box center [382, 293] width 131 height 32
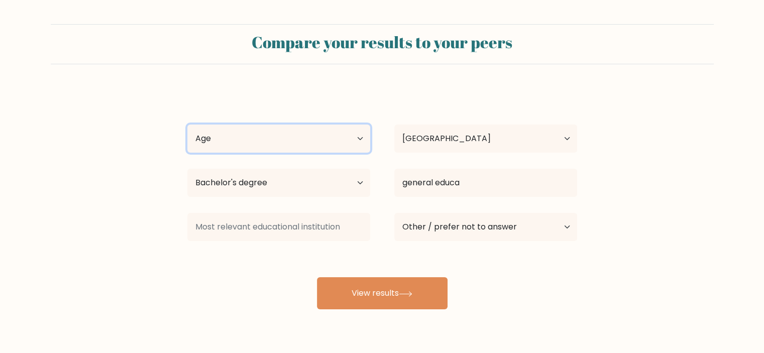
click at [305, 144] on select "Age Under 18 years old 18-24 years old 25-34 years old 35-44 years old 45-54 ye…" at bounding box center [278, 139] width 183 height 28
select select "35_44"
click at [187, 125] on select "Age Under 18 years old 18-24 years old 25-34 years old 35-44 years old 45-54 ye…" at bounding box center [278, 139] width 183 height 28
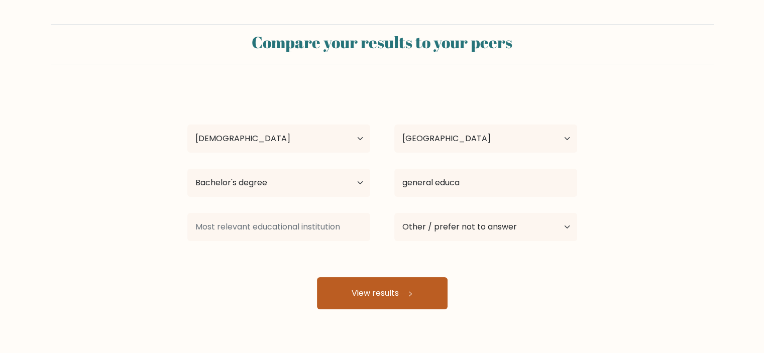
click at [352, 298] on button "View results" at bounding box center [382, 293] width 131 height 32
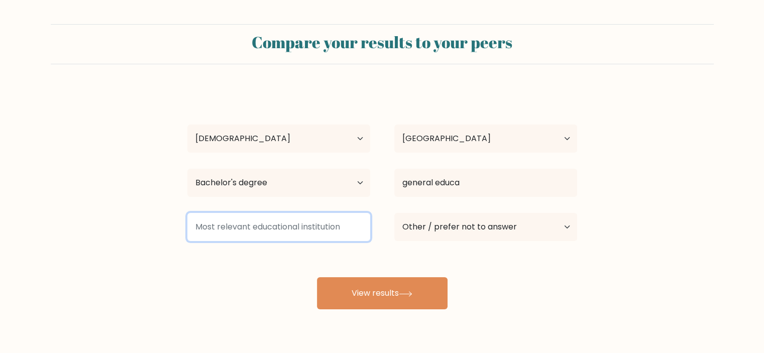
click at [299, 228] on input at bounding box center [278, 227] width 183 height 28
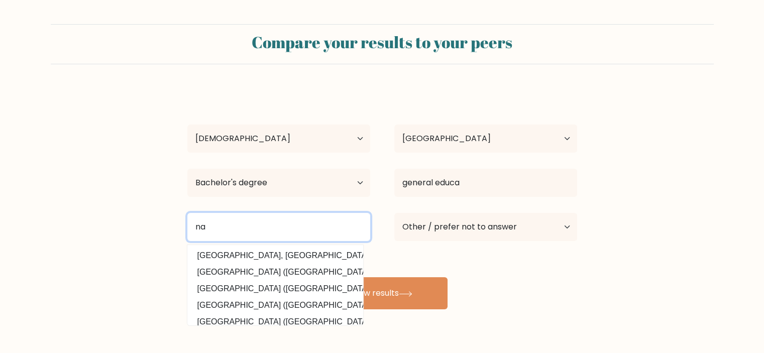
type input "n"
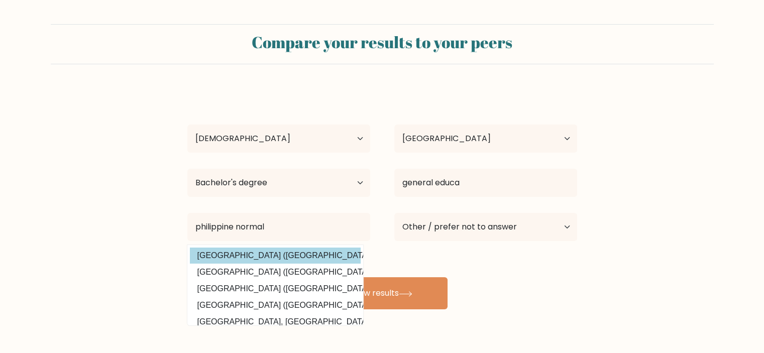
click at [277, 248] on div "matt gerald Age Under 18 years old 18-24 years old 25-34 years old 35-44 years …" at bounding box center [382, 198] width 402 height 221
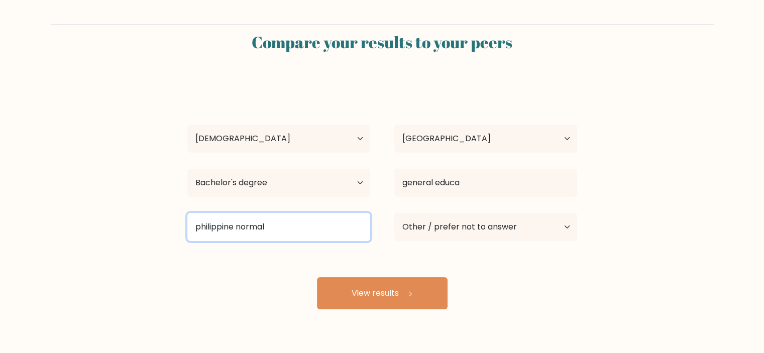
click at [269, 232] on input "philippine normal" at bounding box center [278, 227] width 183 height 28
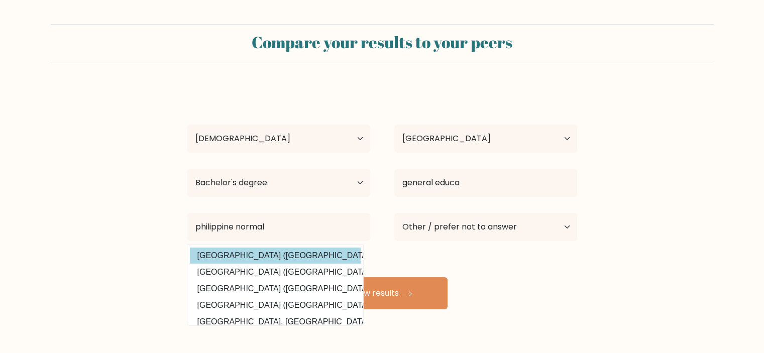
click at [257, 256] on option "Philippine Normal University (Philippines)" at bounding box center [275, 256] width 171 height 16
type input "[GEOGRAPHIC_DATA]"
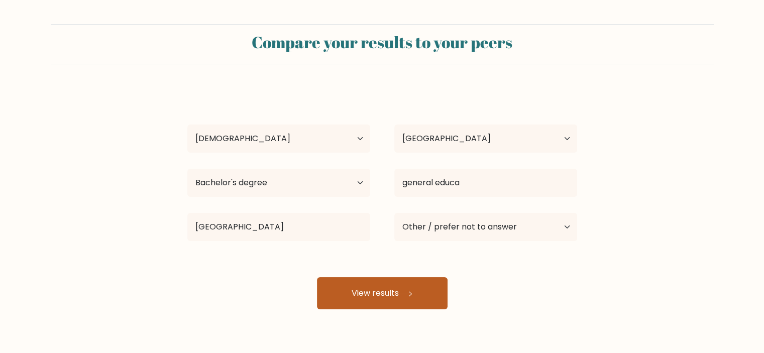
click at [335, 296] on button "View results" at bounding box center [382, 293] width 131 height 32
